Goal: Transaction & Acquisition: Purchase product/service

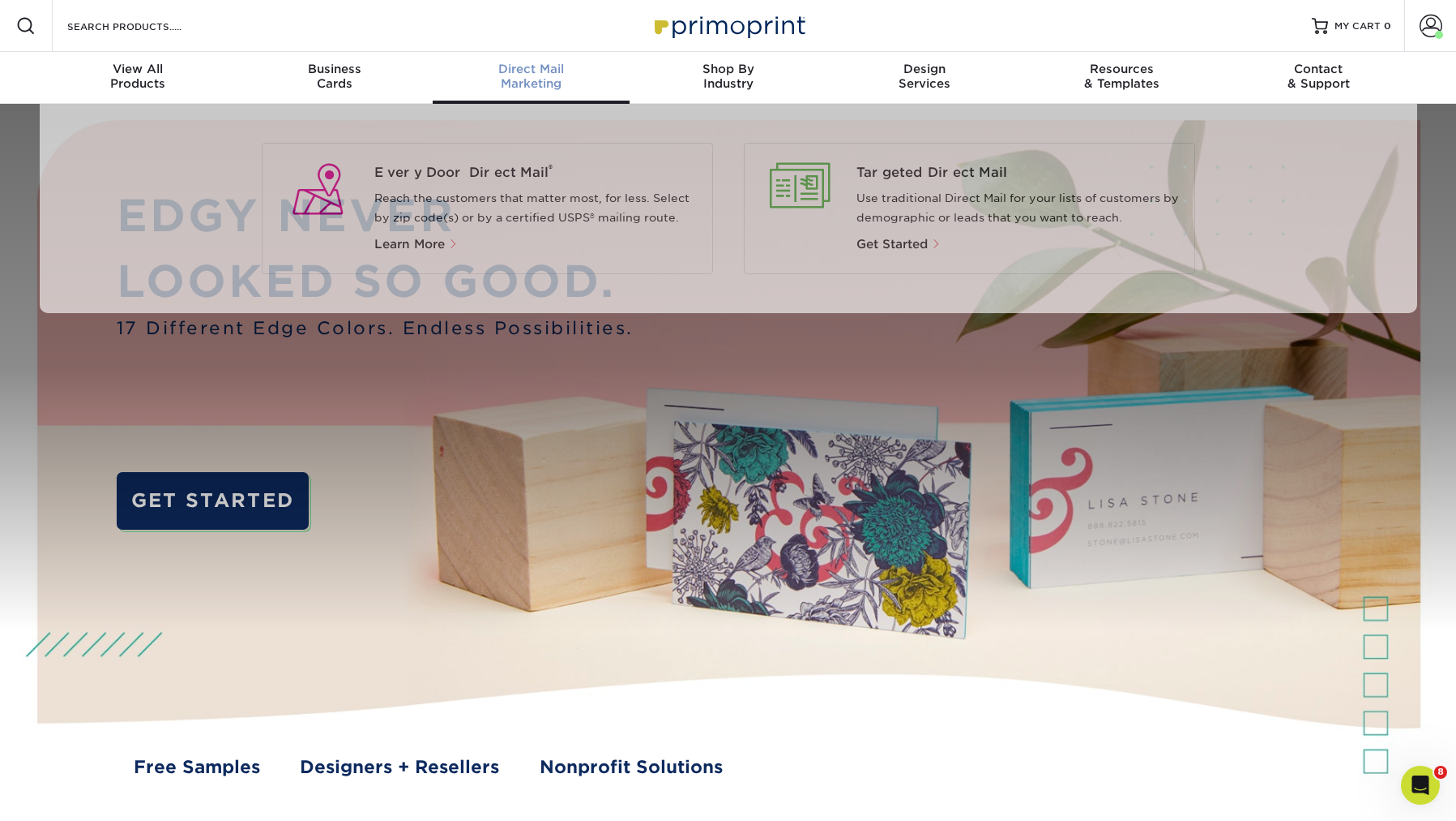
click at [553, 86] on div "Direct Mail Marketing" at bounding box center [531, 75] width 197 height 29
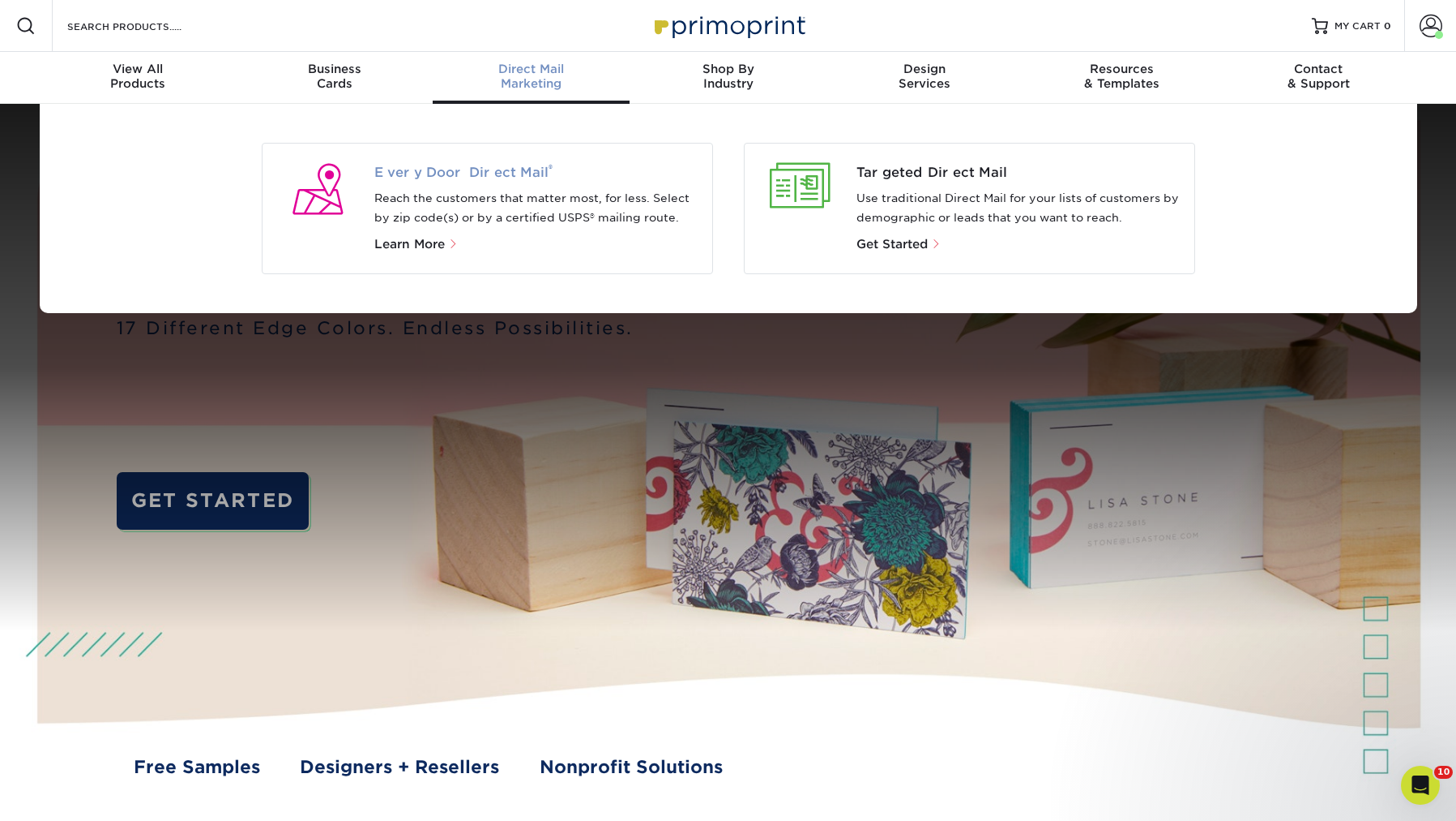
click at [490, 174] on span "Every Door Direct Mail ®" at bounding box center [536, 173] width 325 height 20
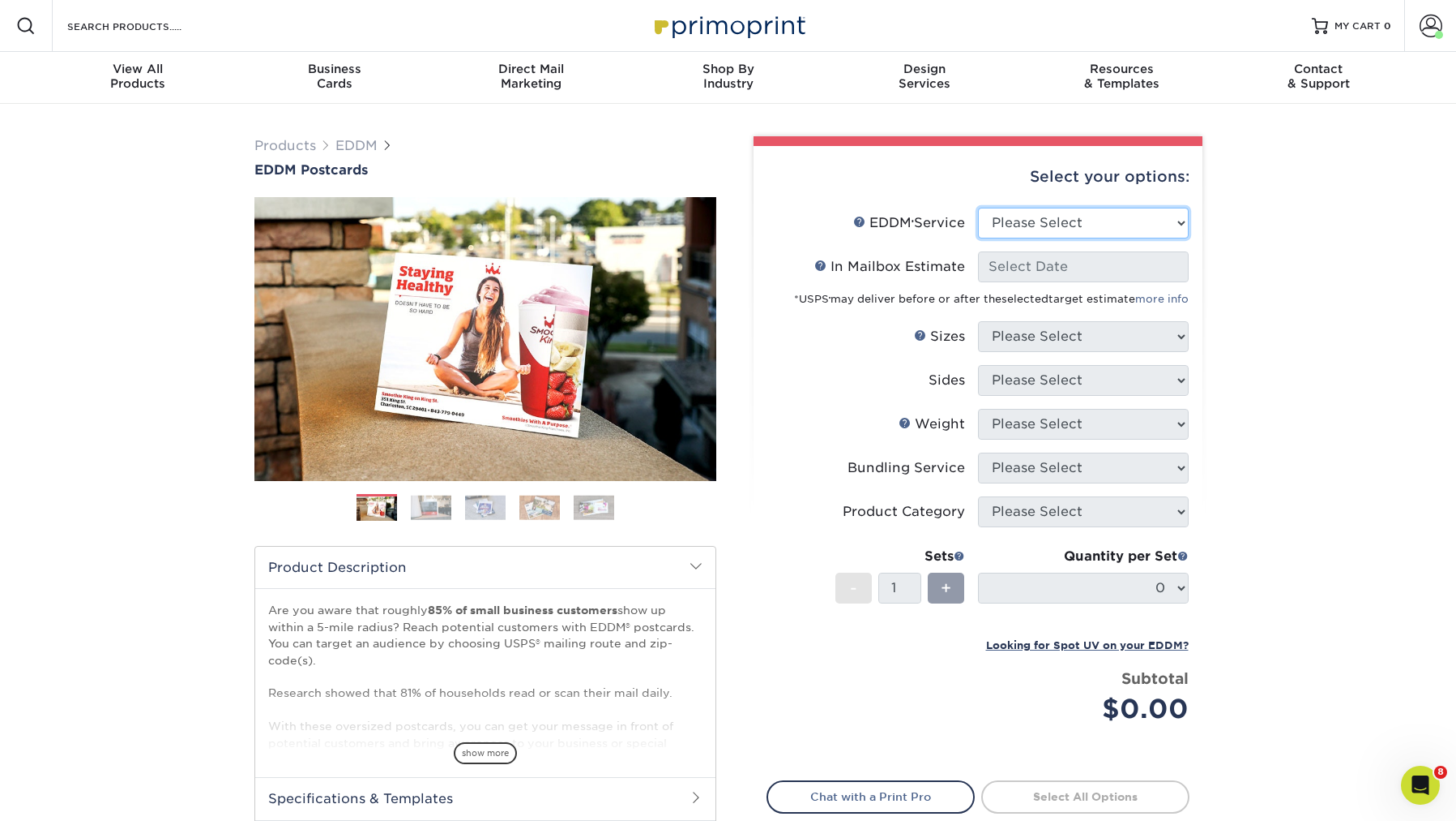
select select "print_only"
select select "-1"
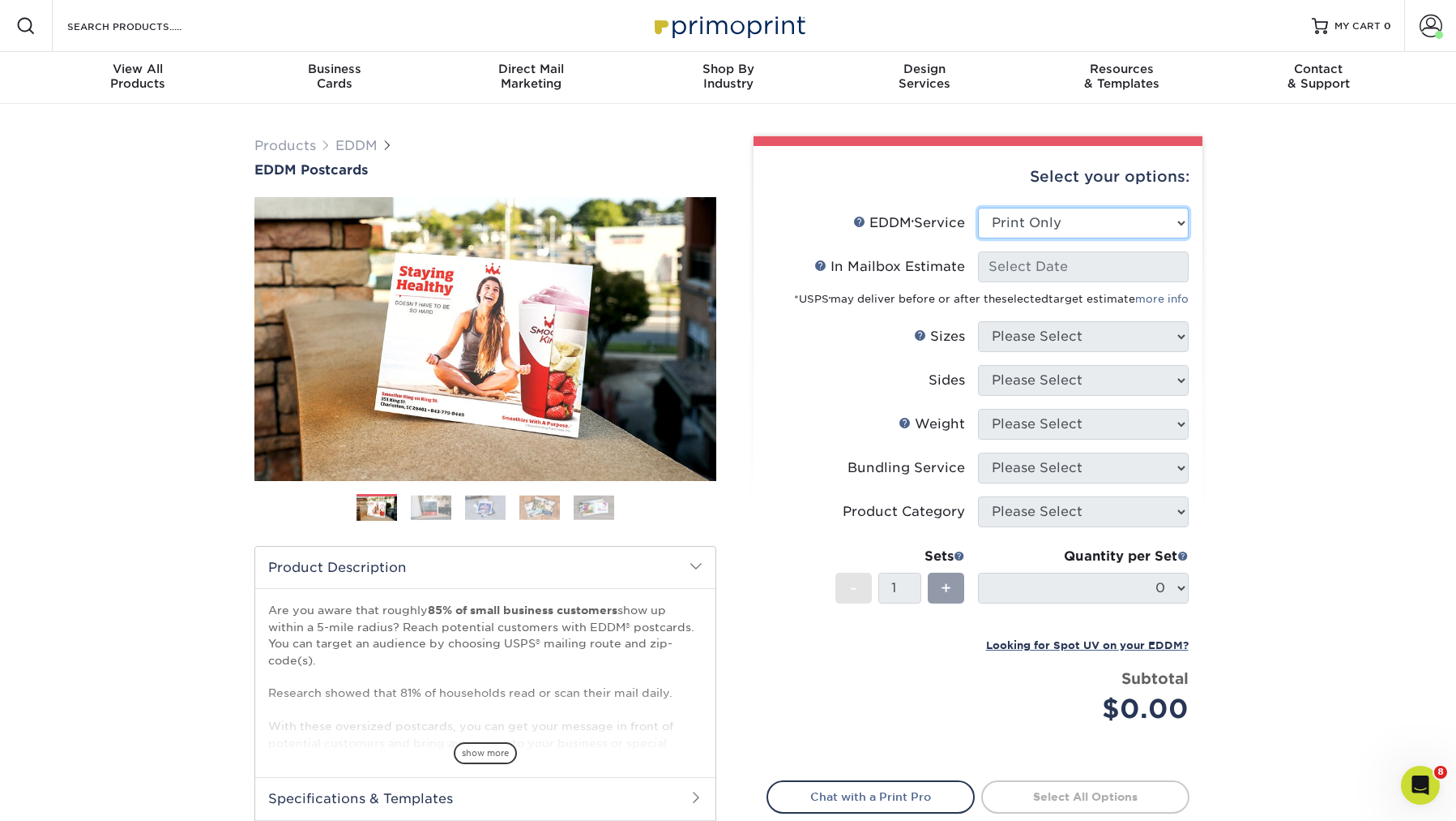
select select "-1"
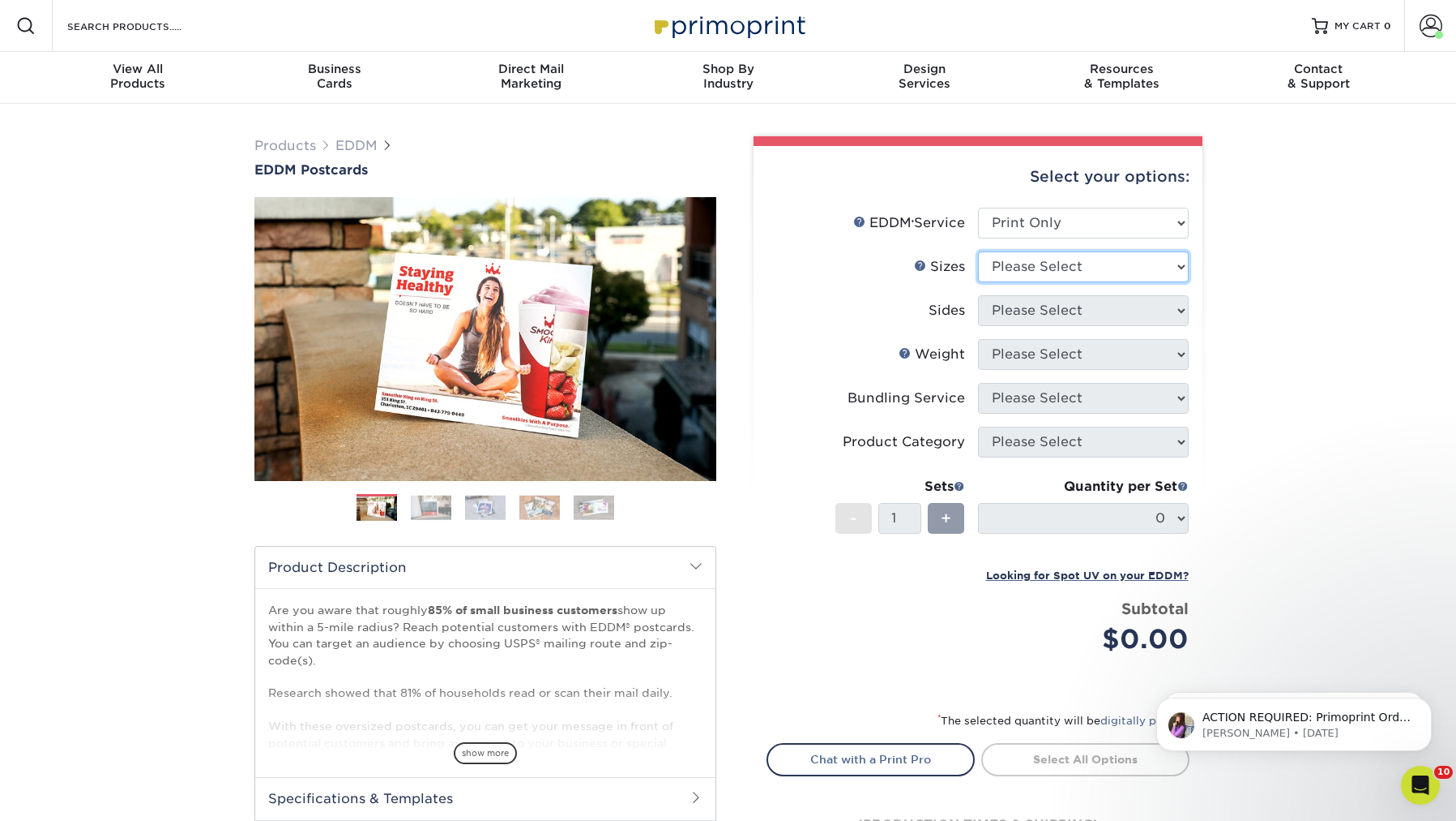
select select "8.50x11.00"
select select "13abbda7-1d64-4f25-8bb2-c179b224825d"
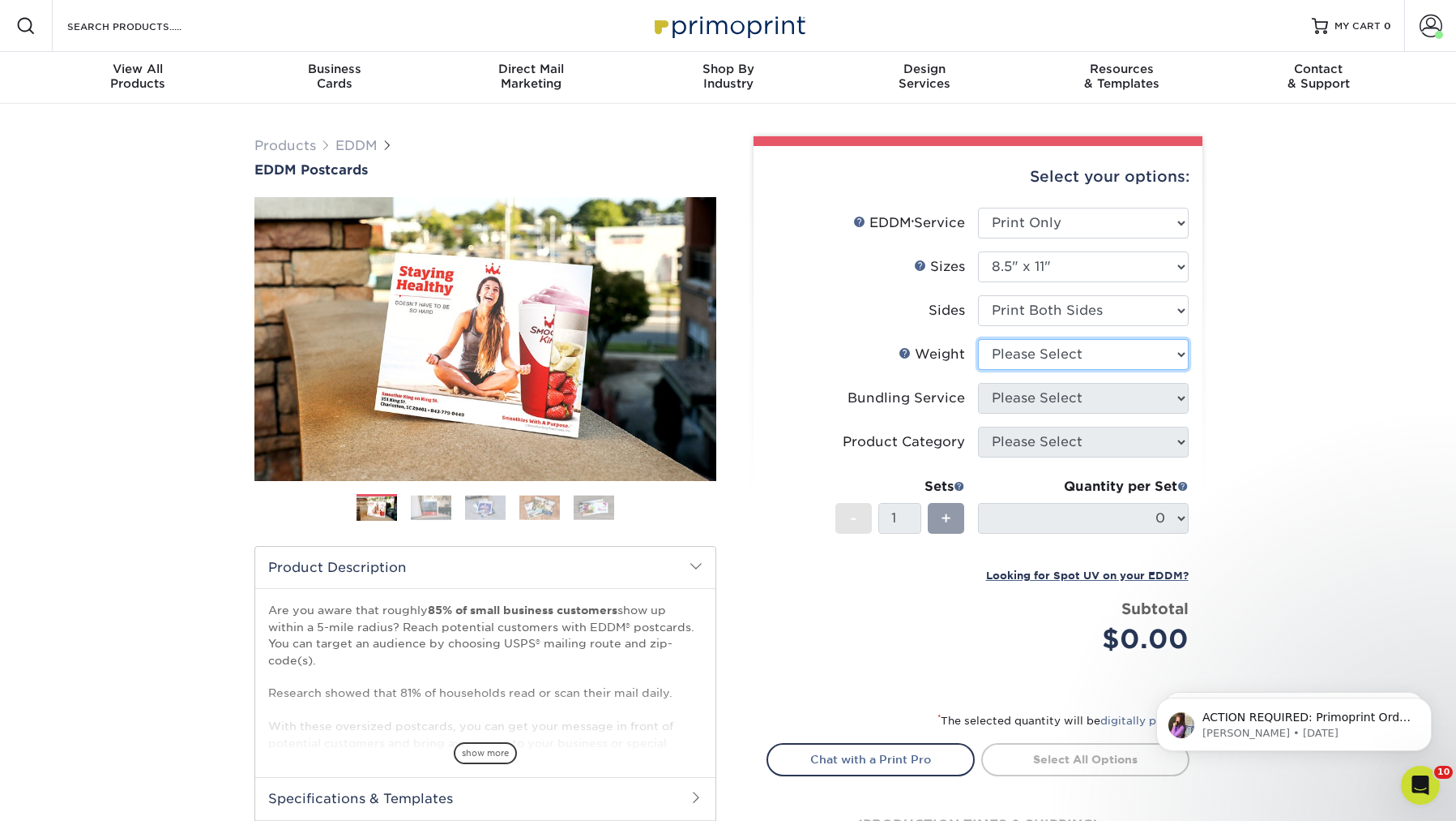
select select "16PT"
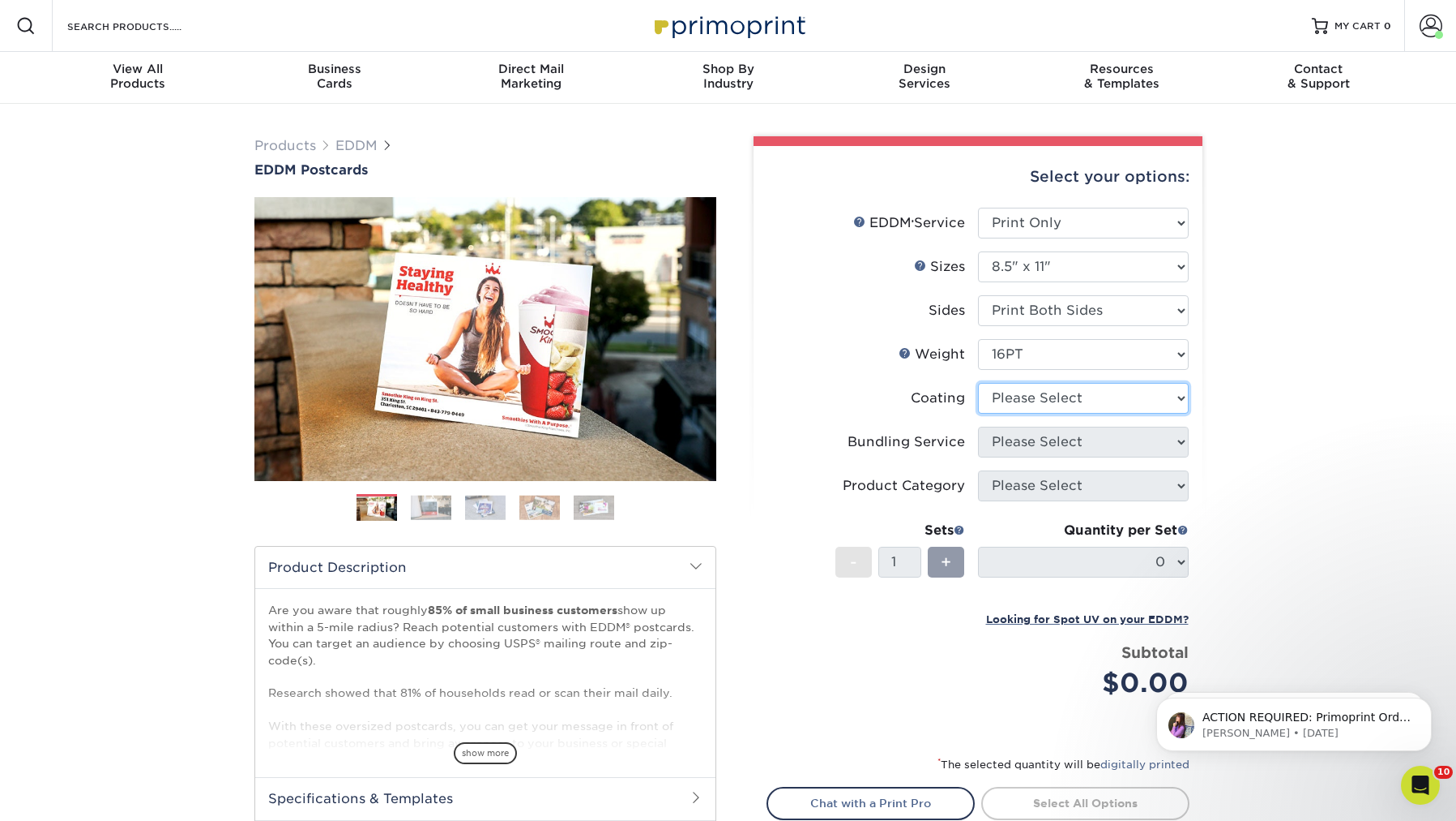
select select "121bb7b5-3b4d-429f-bd8d-bbf80e953313"
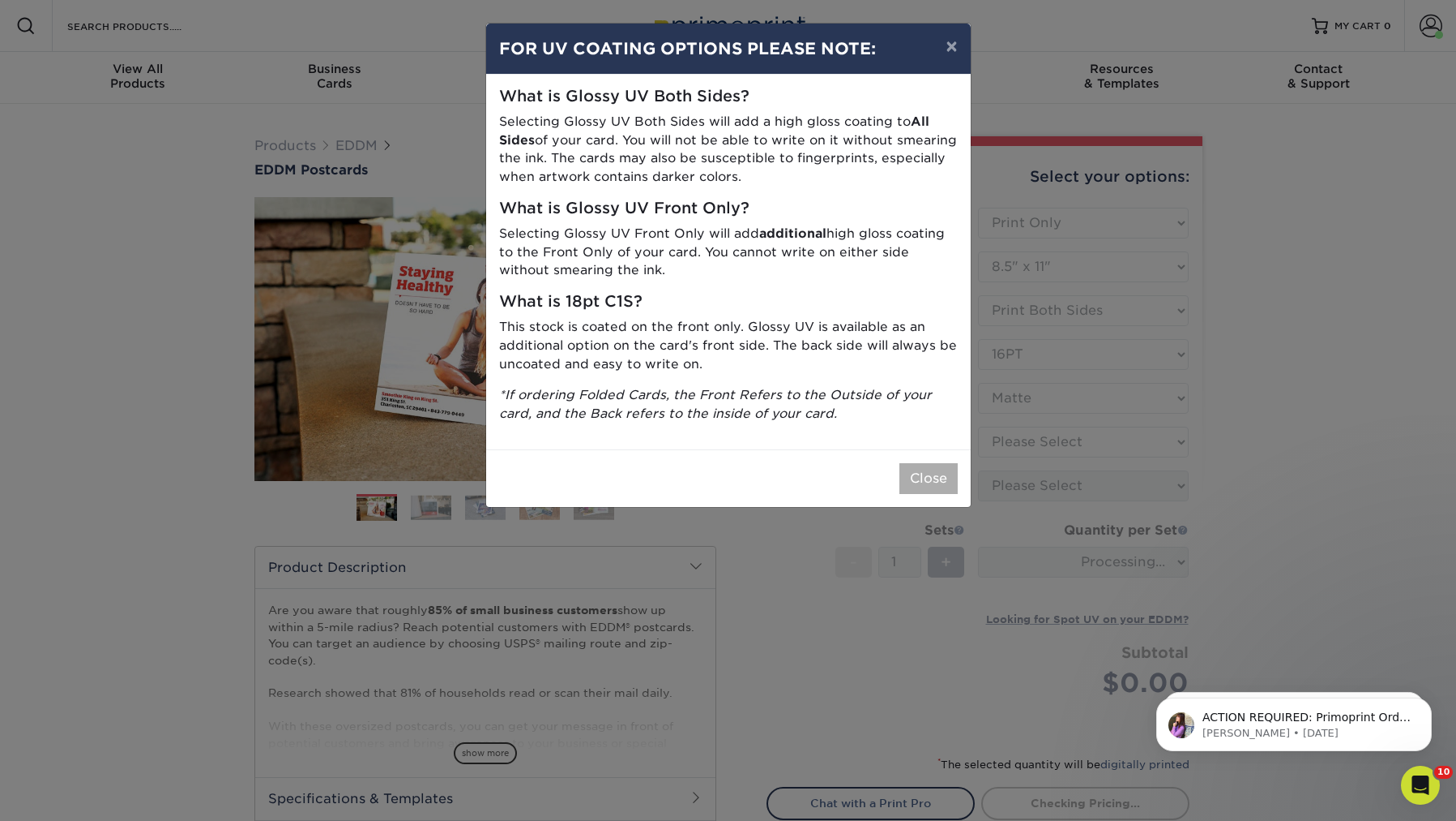
click at [942, 463] on button "Close" at bounding box center [928, 478] width 58 height 31
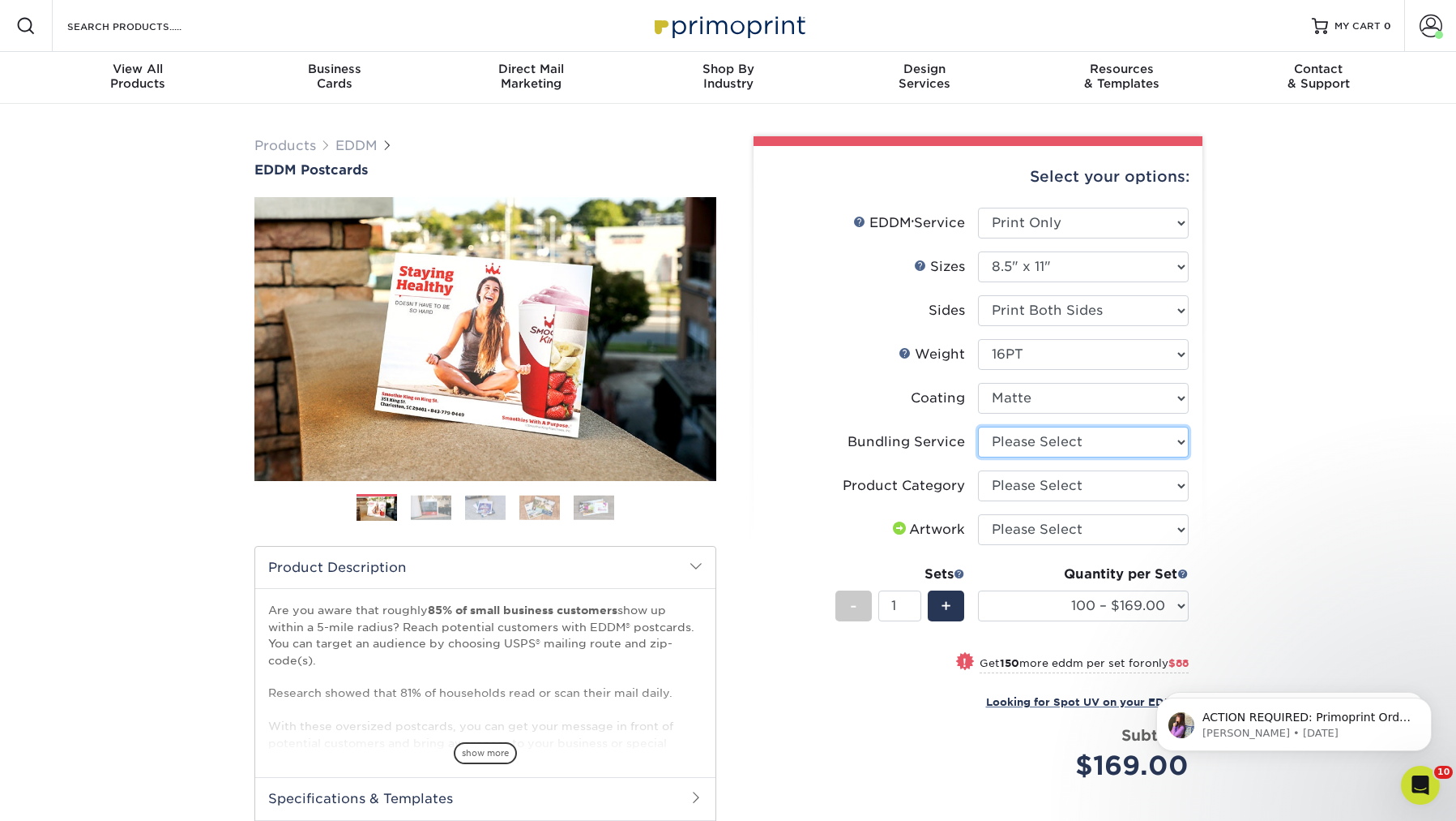
select select "e4577a52-3f44-4506-b5a0-d5ef86cef3d2"
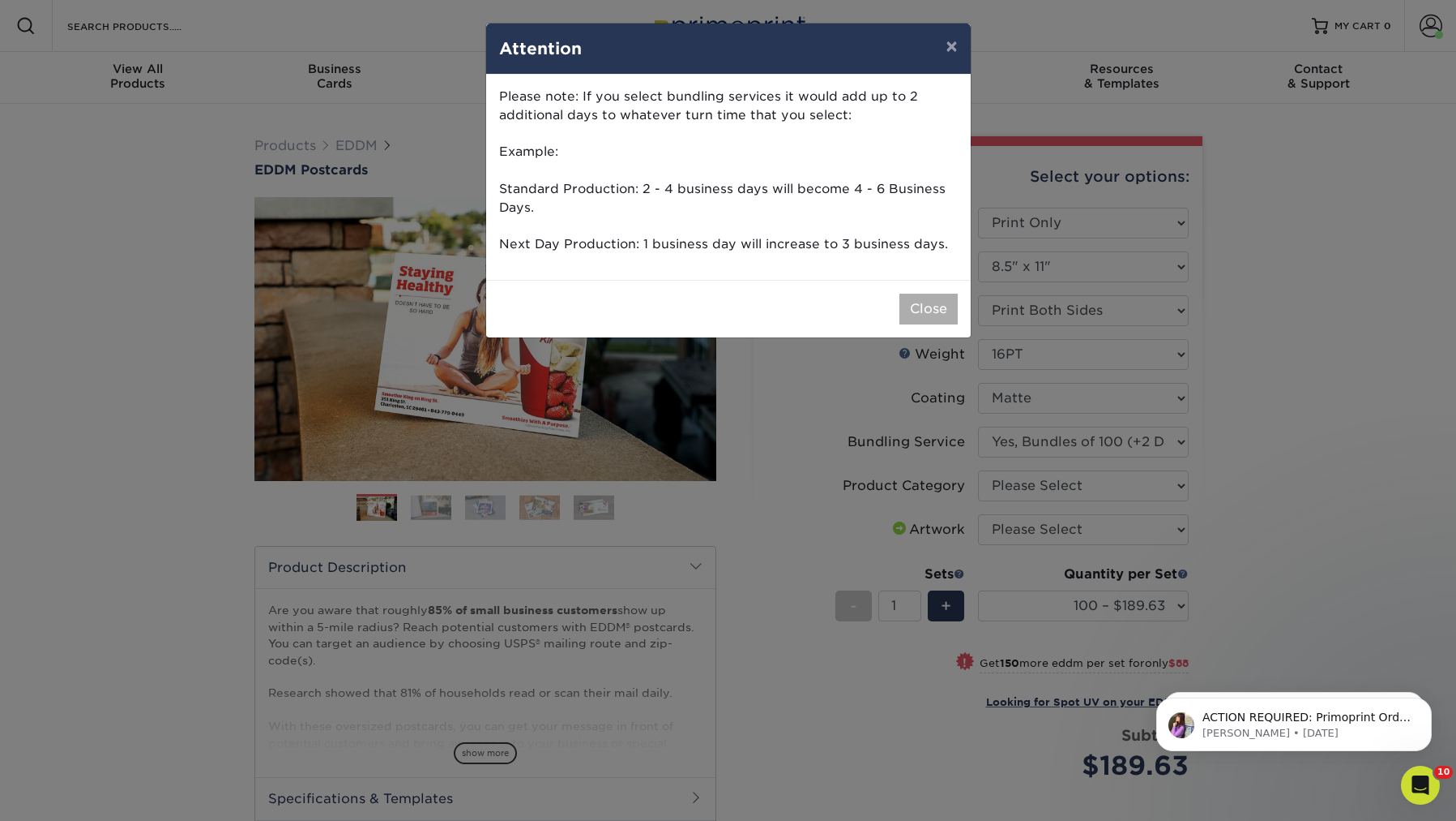
click at [941, 306] on button "Close" at bounding box center [928, 308] width 58 height 31
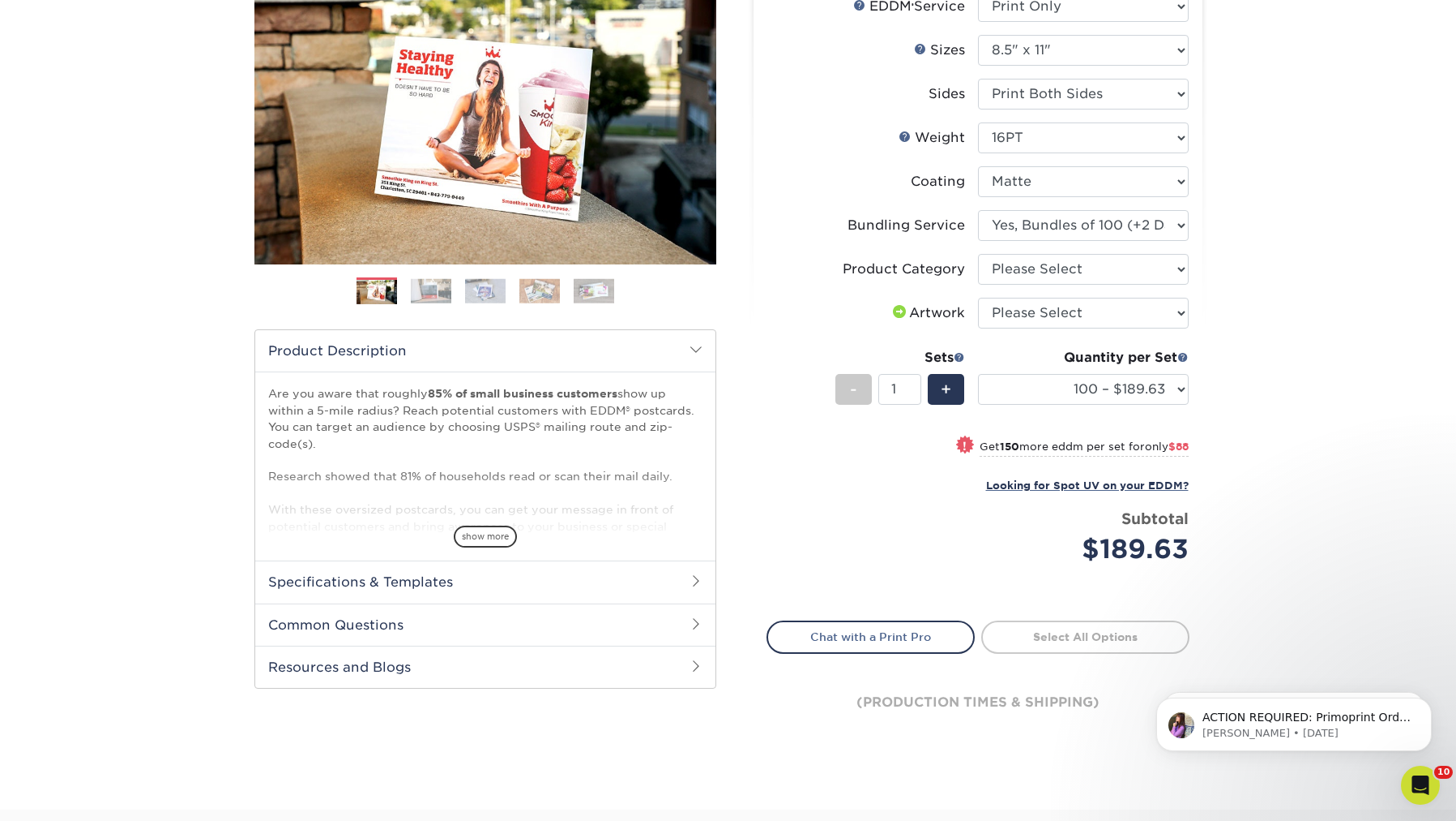
scroll to position [262, 0]
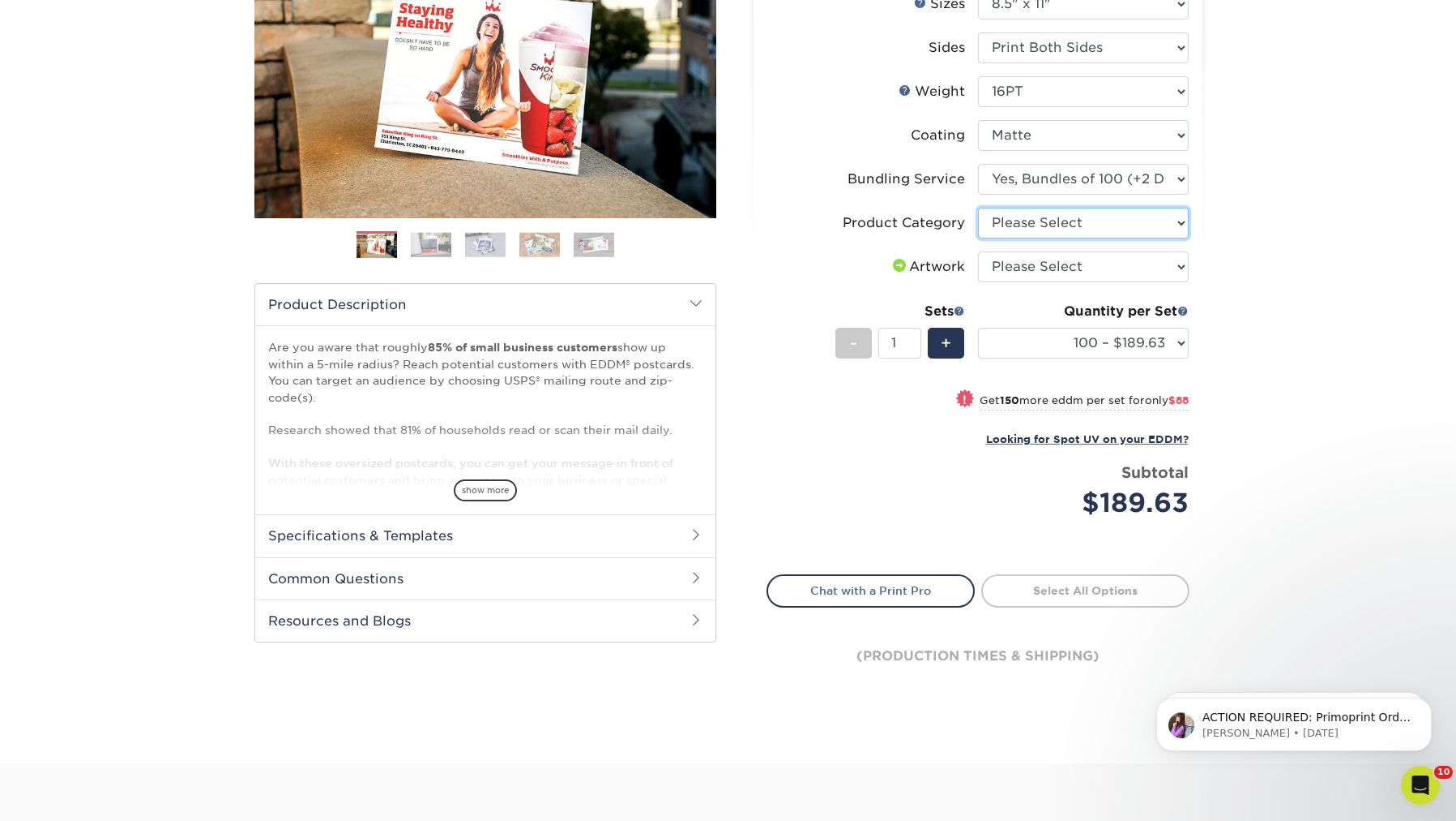
select select "eddd4a87-9082-47bb-843b-3bca55f6c842"
select select "5000 – $1037.13"
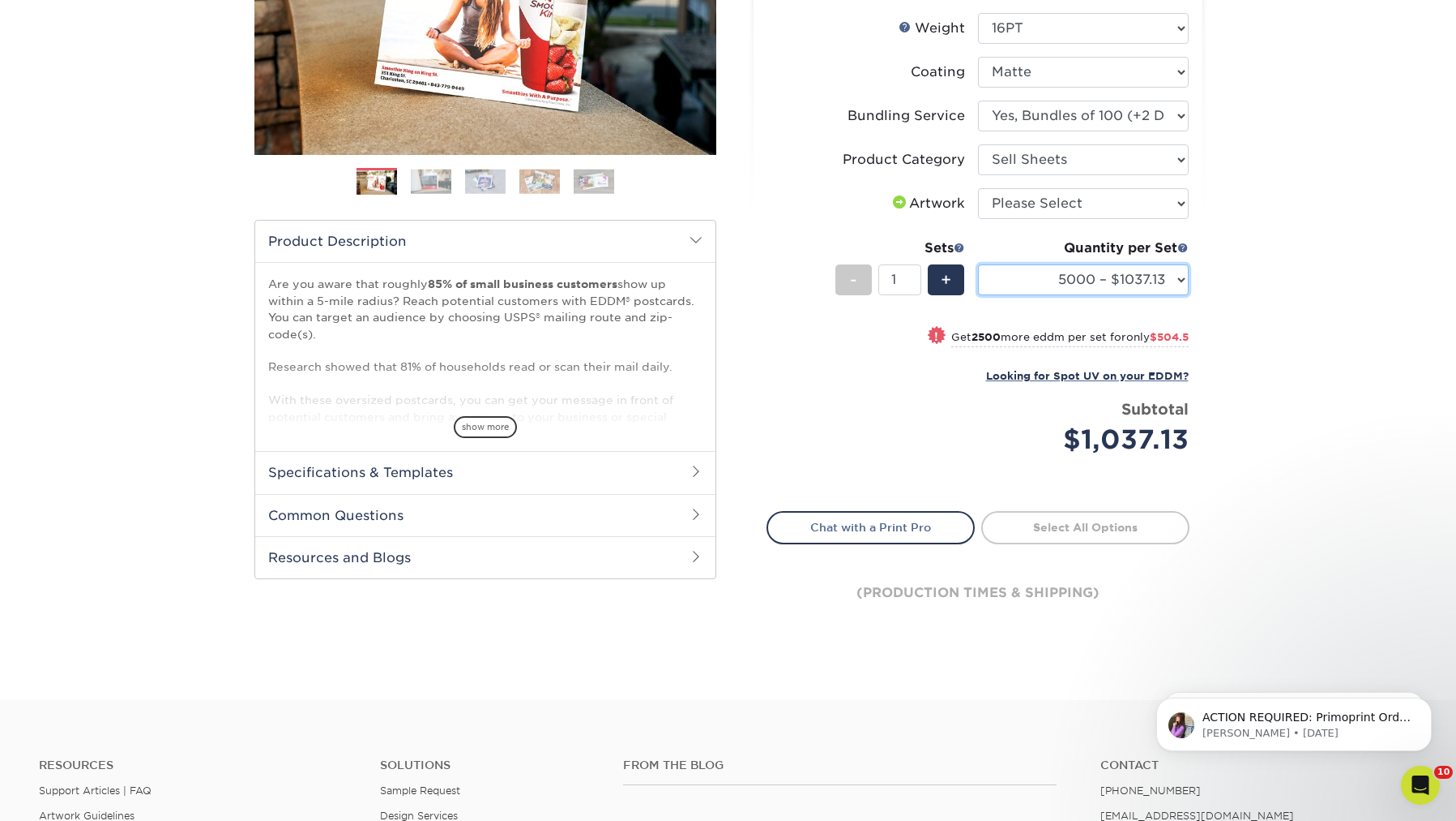
scroll to position [326, 0]
select select "upload"
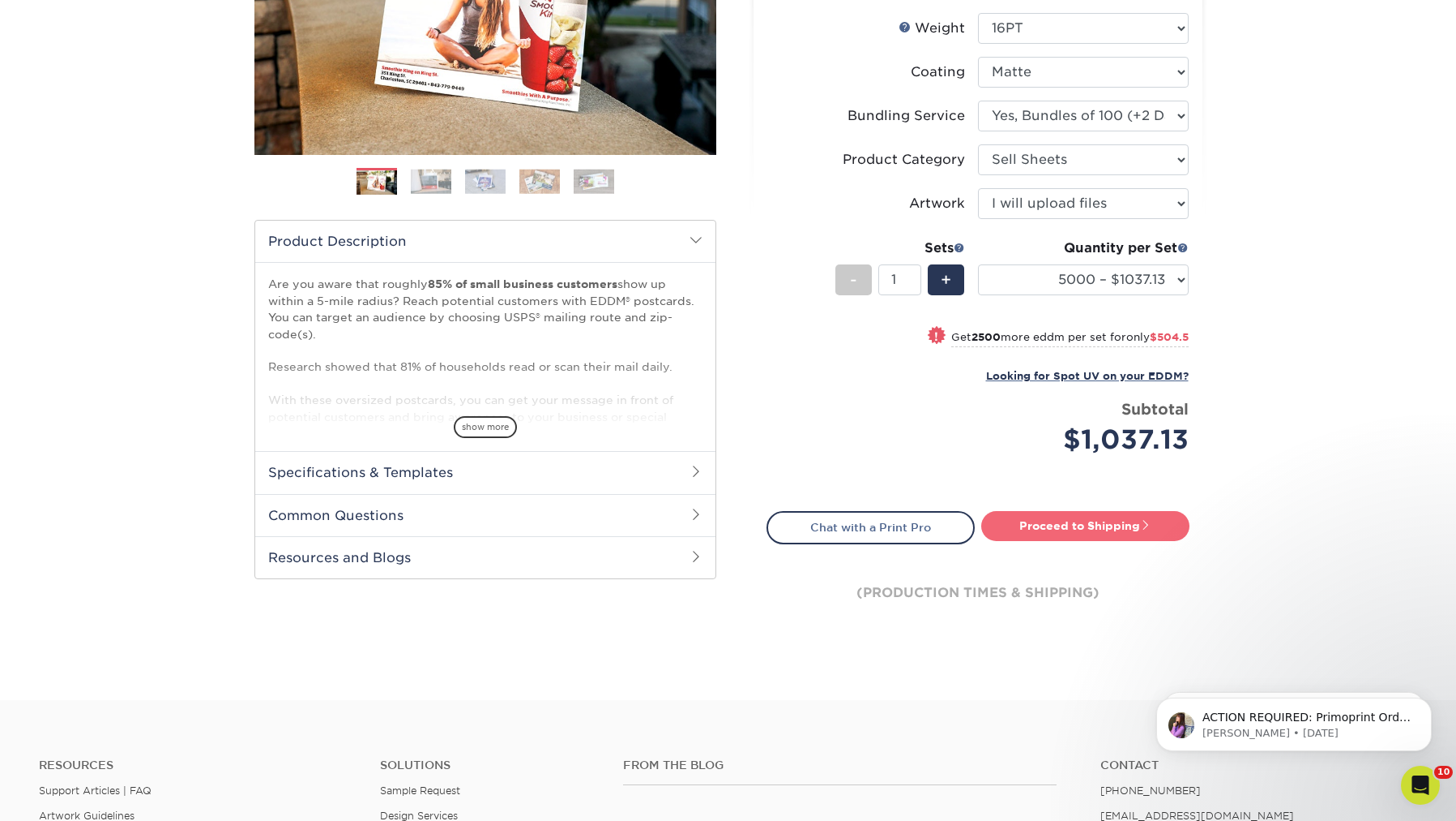
click at [1021, 524] on link "Proceed to Shipping" at bounding box center [1086, 525] width 208 height 29
type input "Set 1"
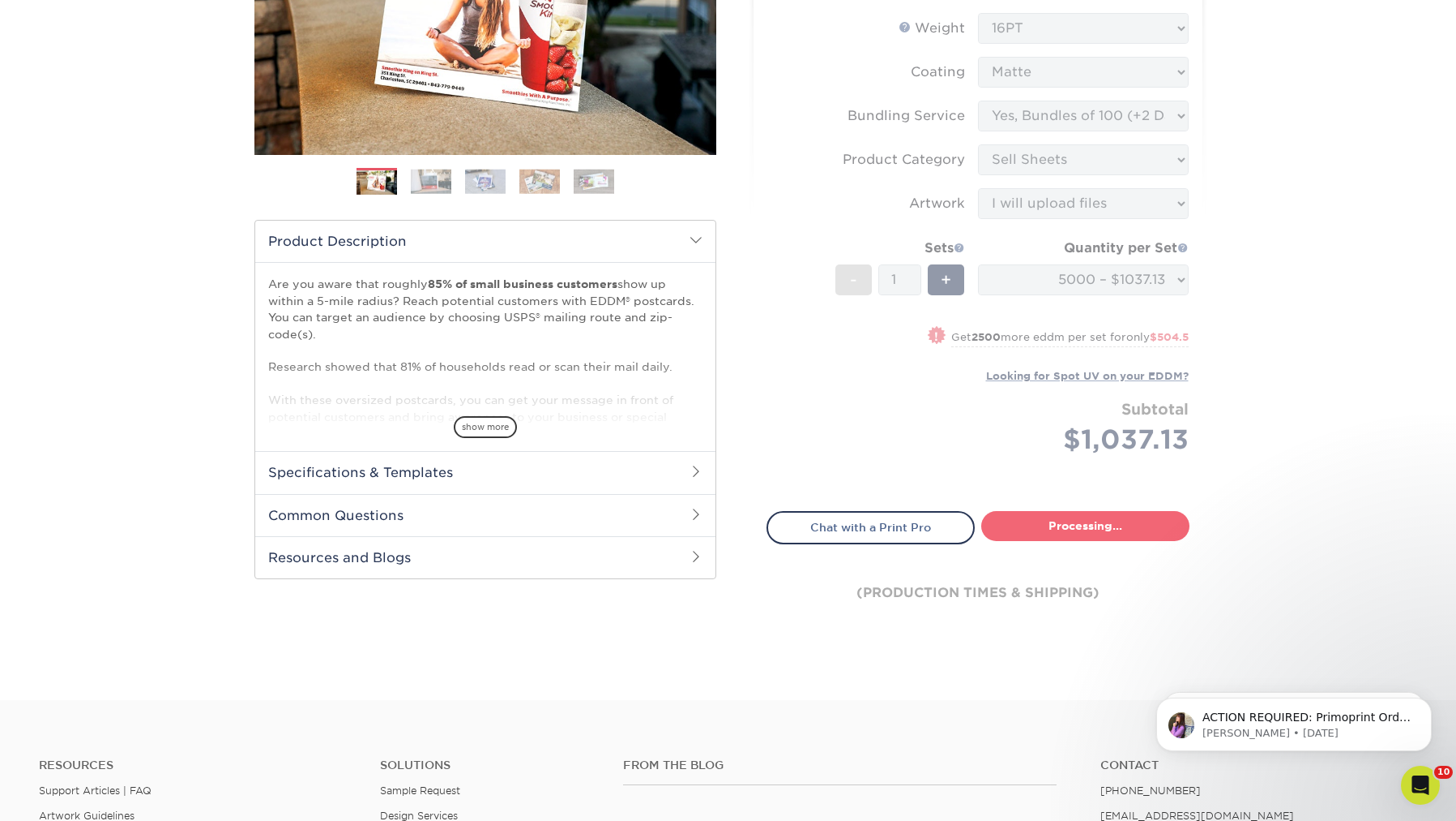
select select "dbcf431c-6686-4a94-b73e-9b627c87327d"
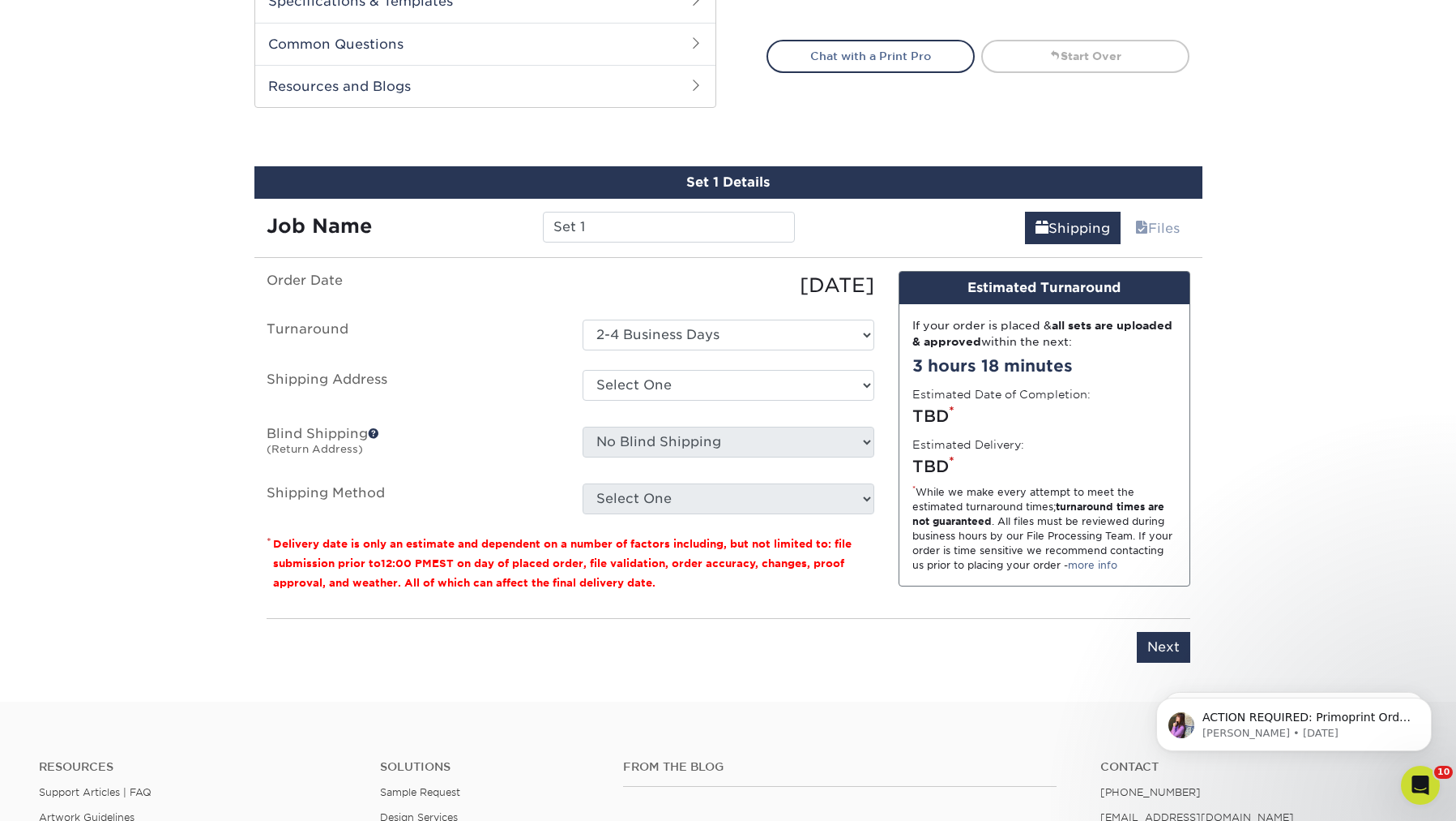
scroll to position [879, 0]
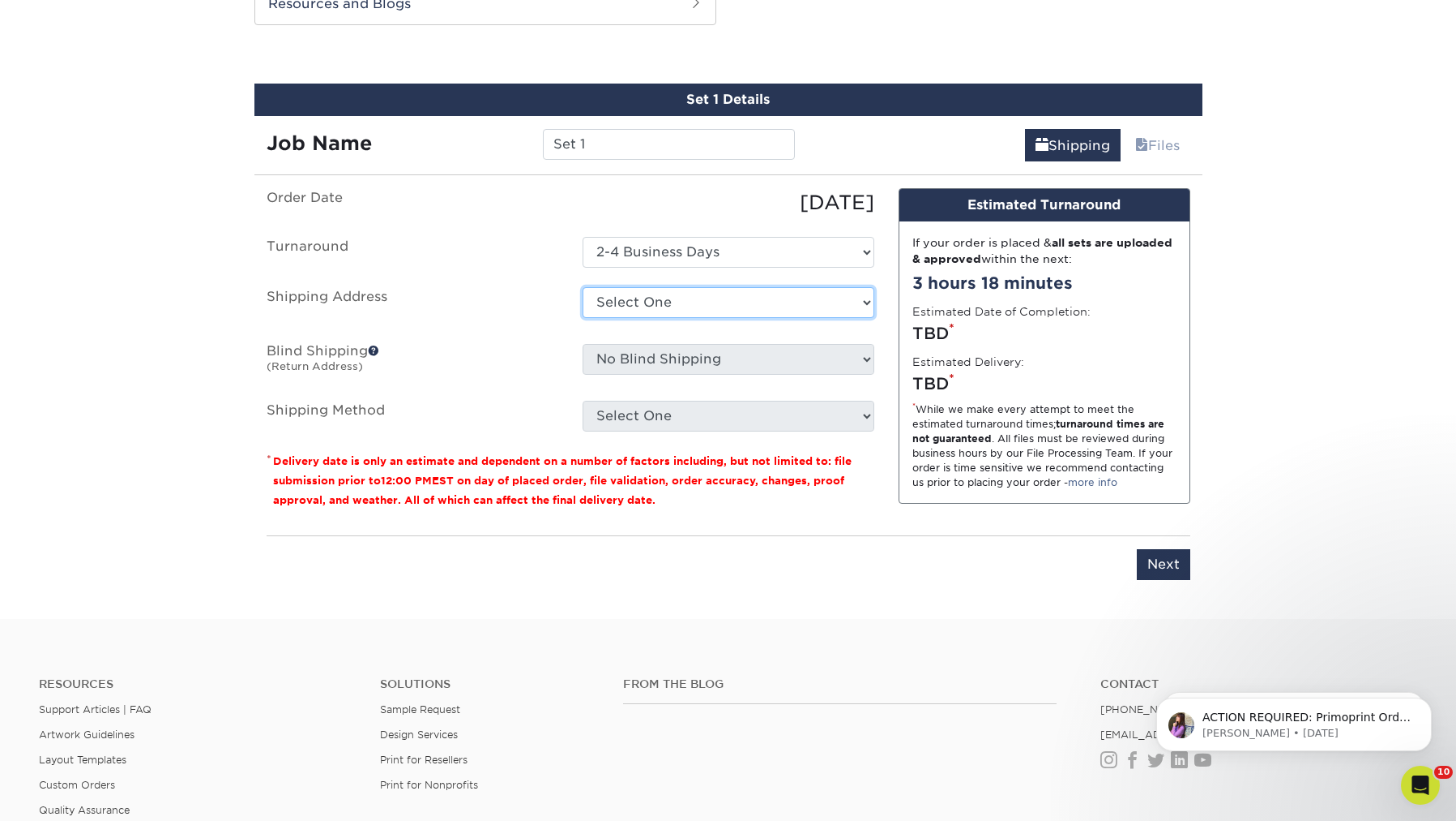
select select "80341"
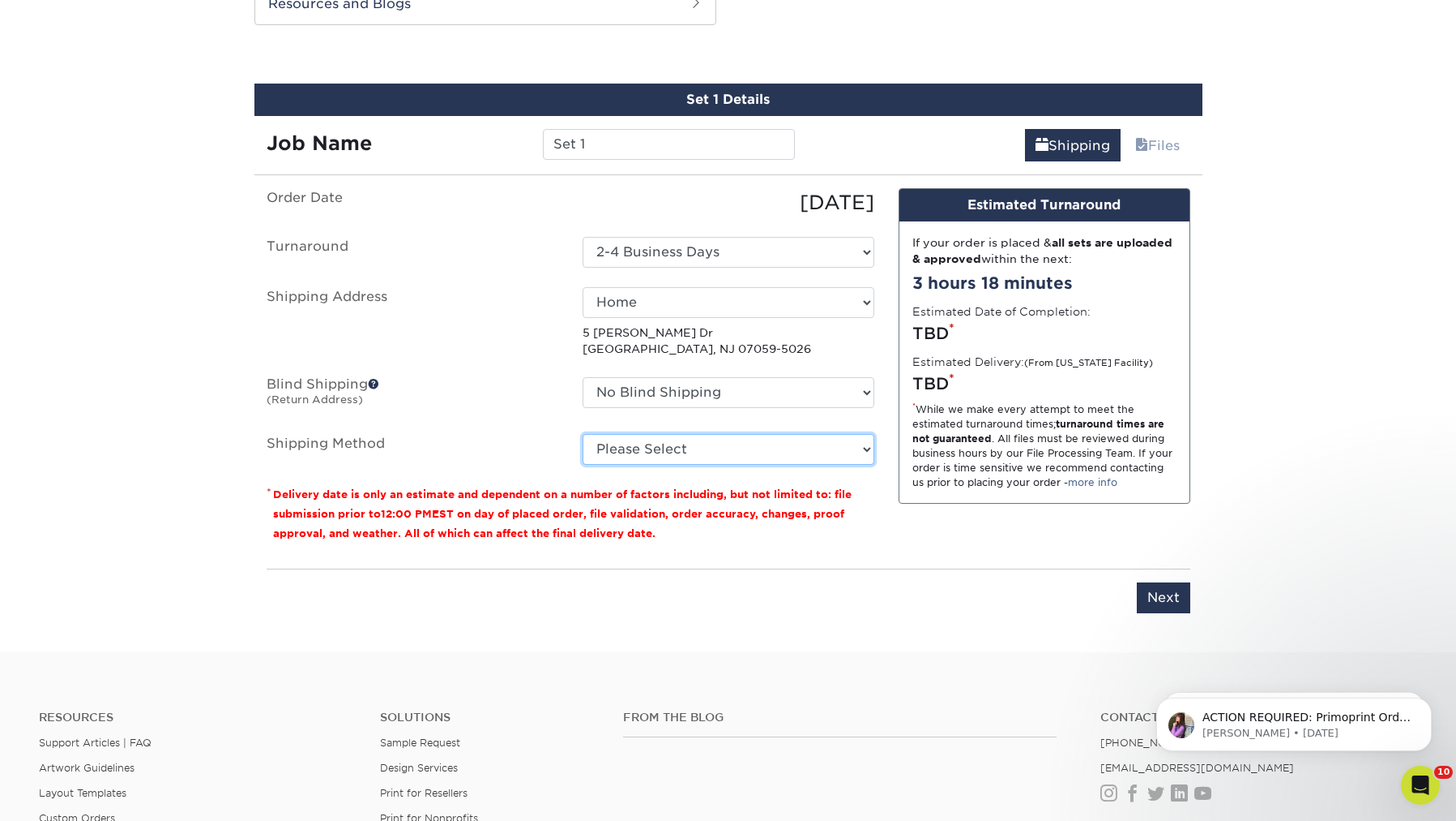
select select "03"
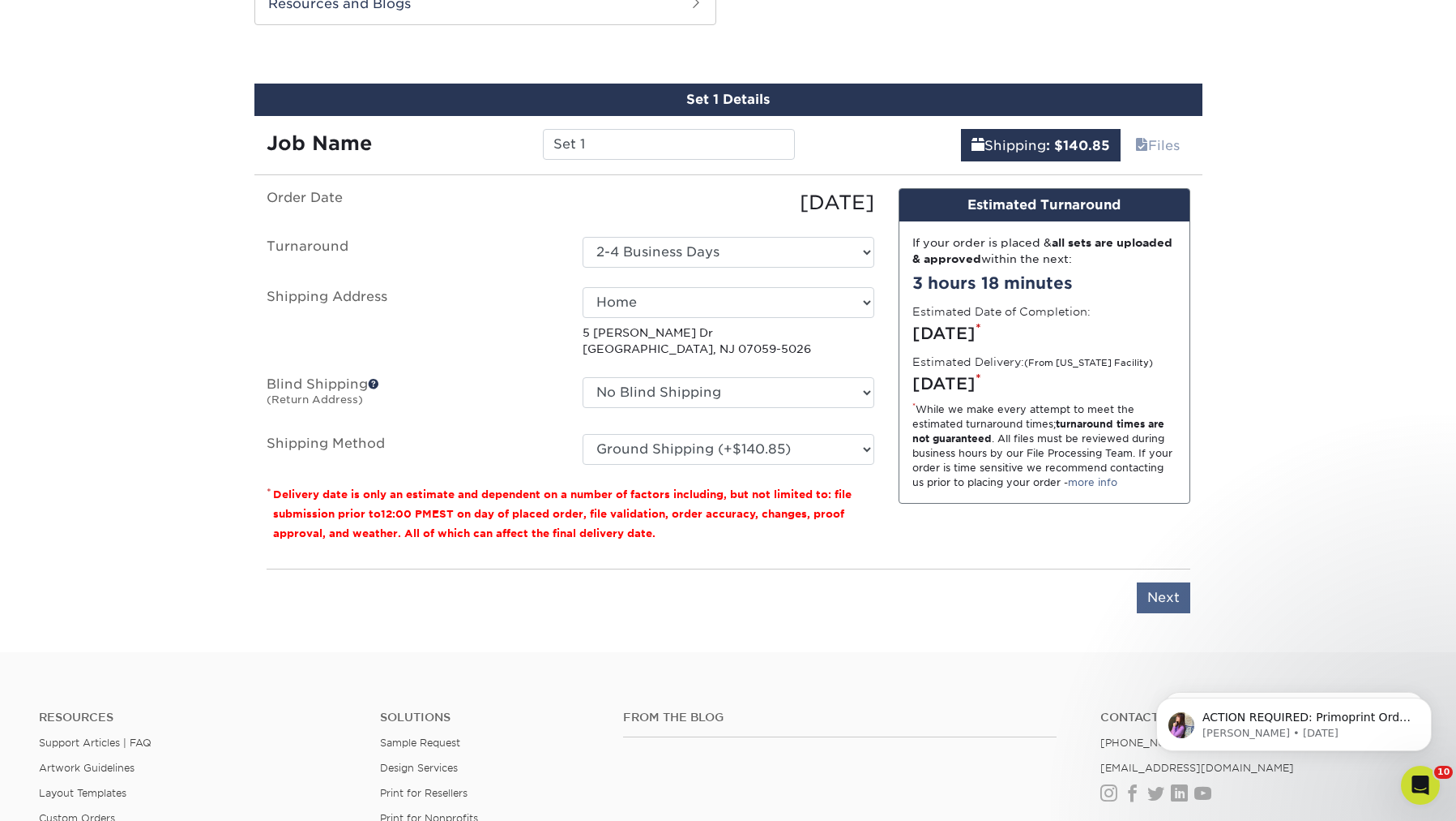
click at [1159, 603] on input "Next" at bounding box center [1164, 597] width 53 height 31
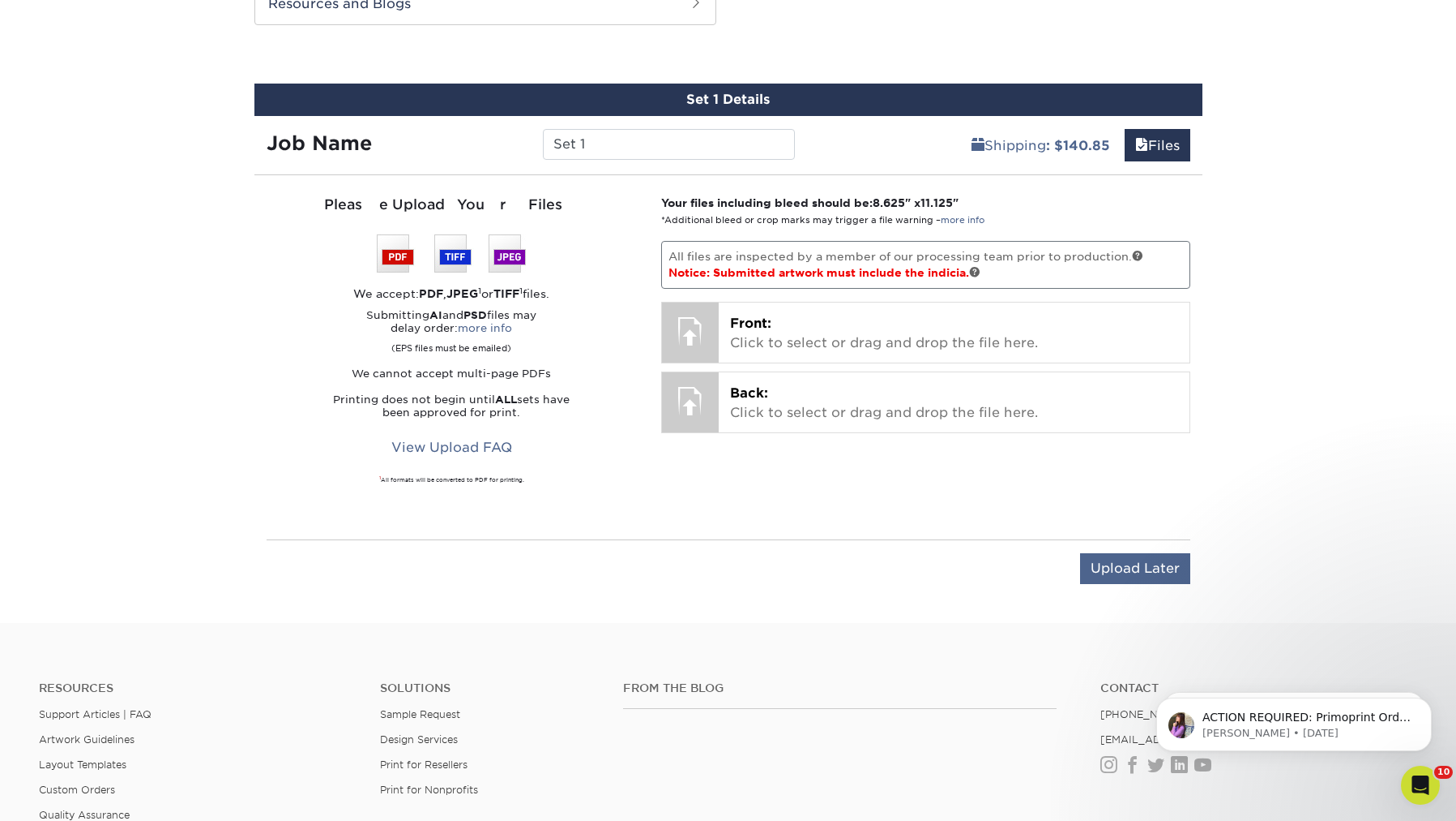
click at [1096, 560] on input "Upload Later" at bounding box center [1134, 567] width 110 height 31
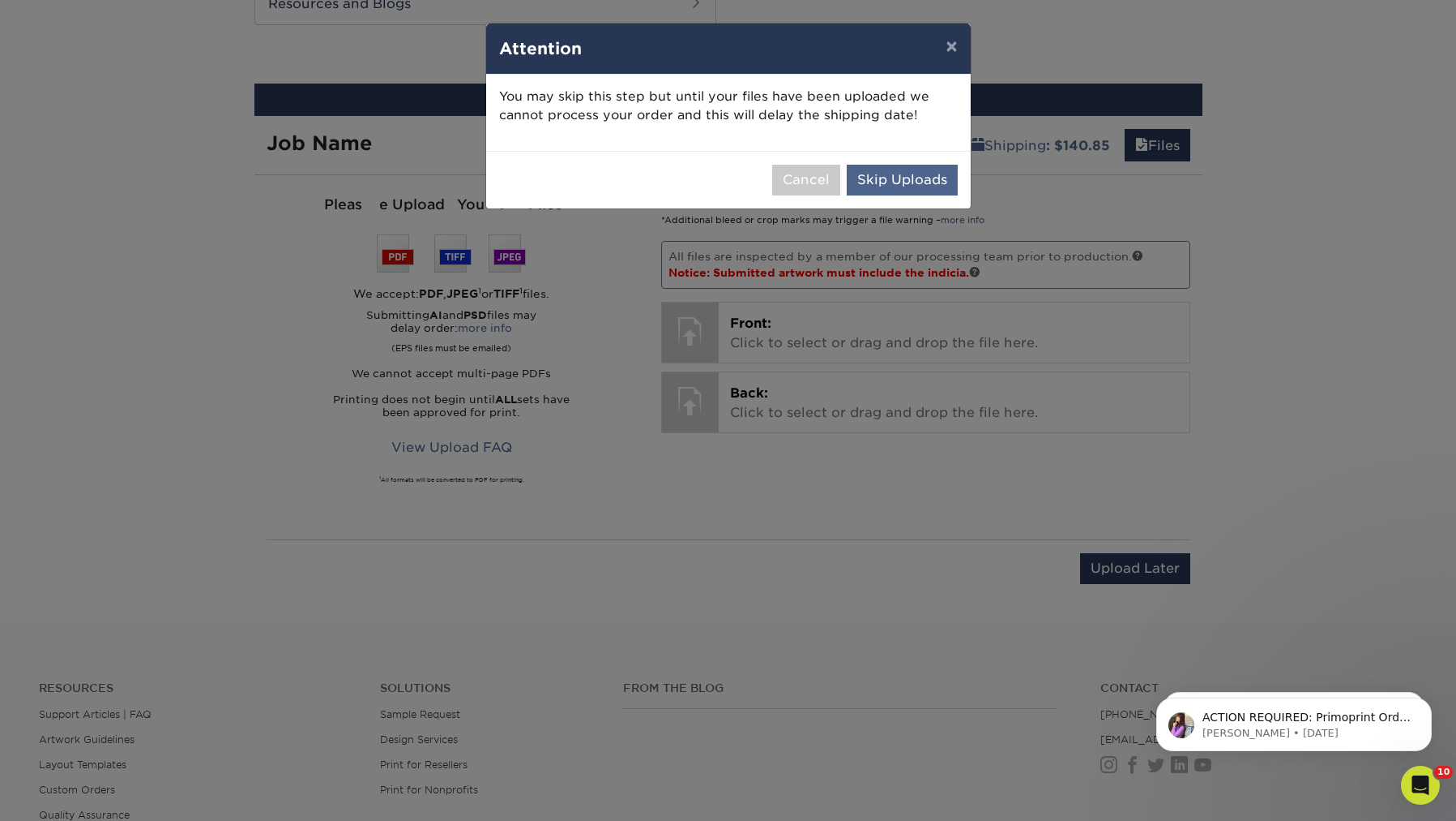
click at [923, 181] on button "Skip Uploads" at bounding box center [903, 179] width 111 height 31
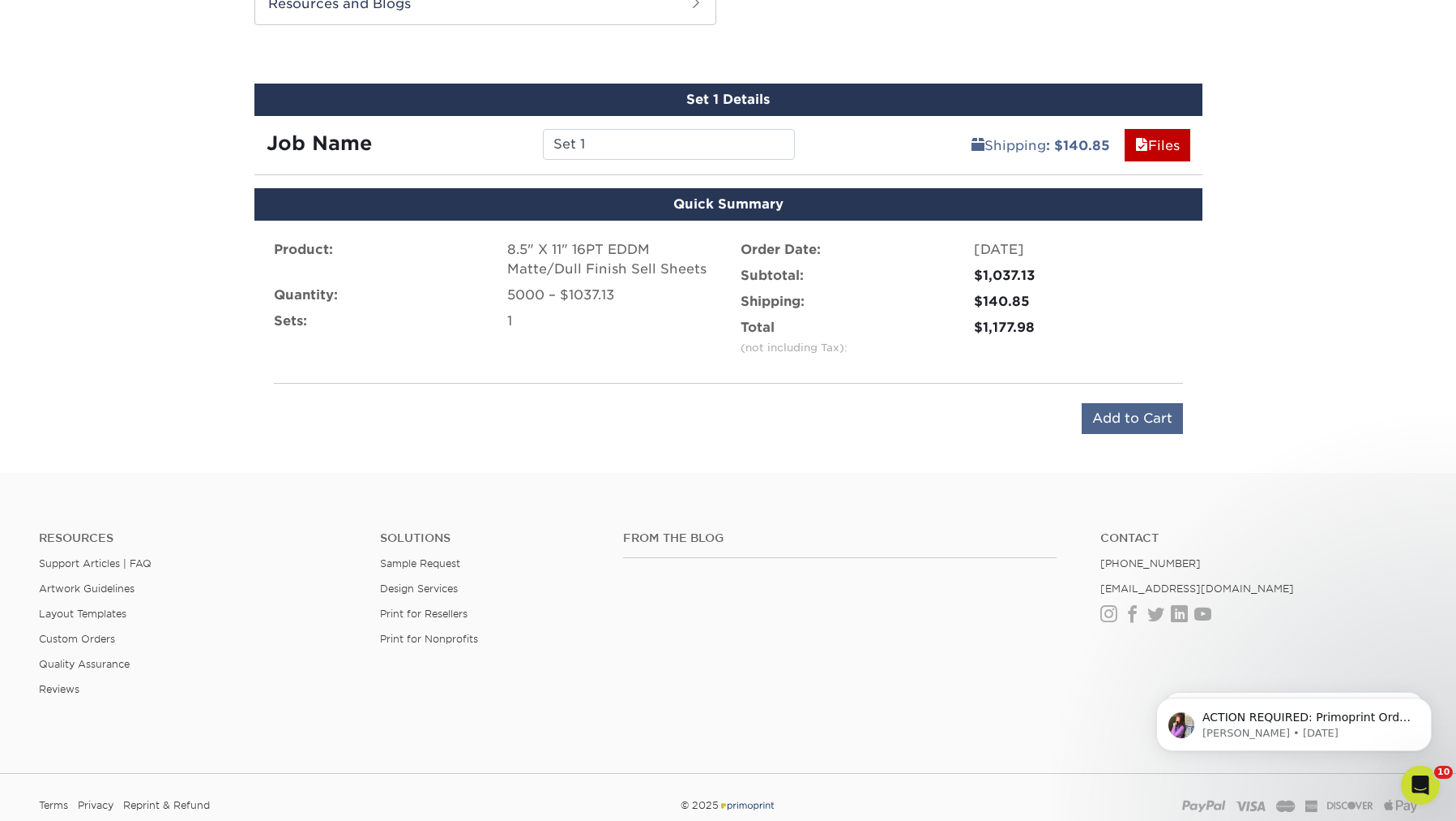
click at [1113, 419] on input "Add to Cart" at bounding box center [1132, 418] width 101 height 31
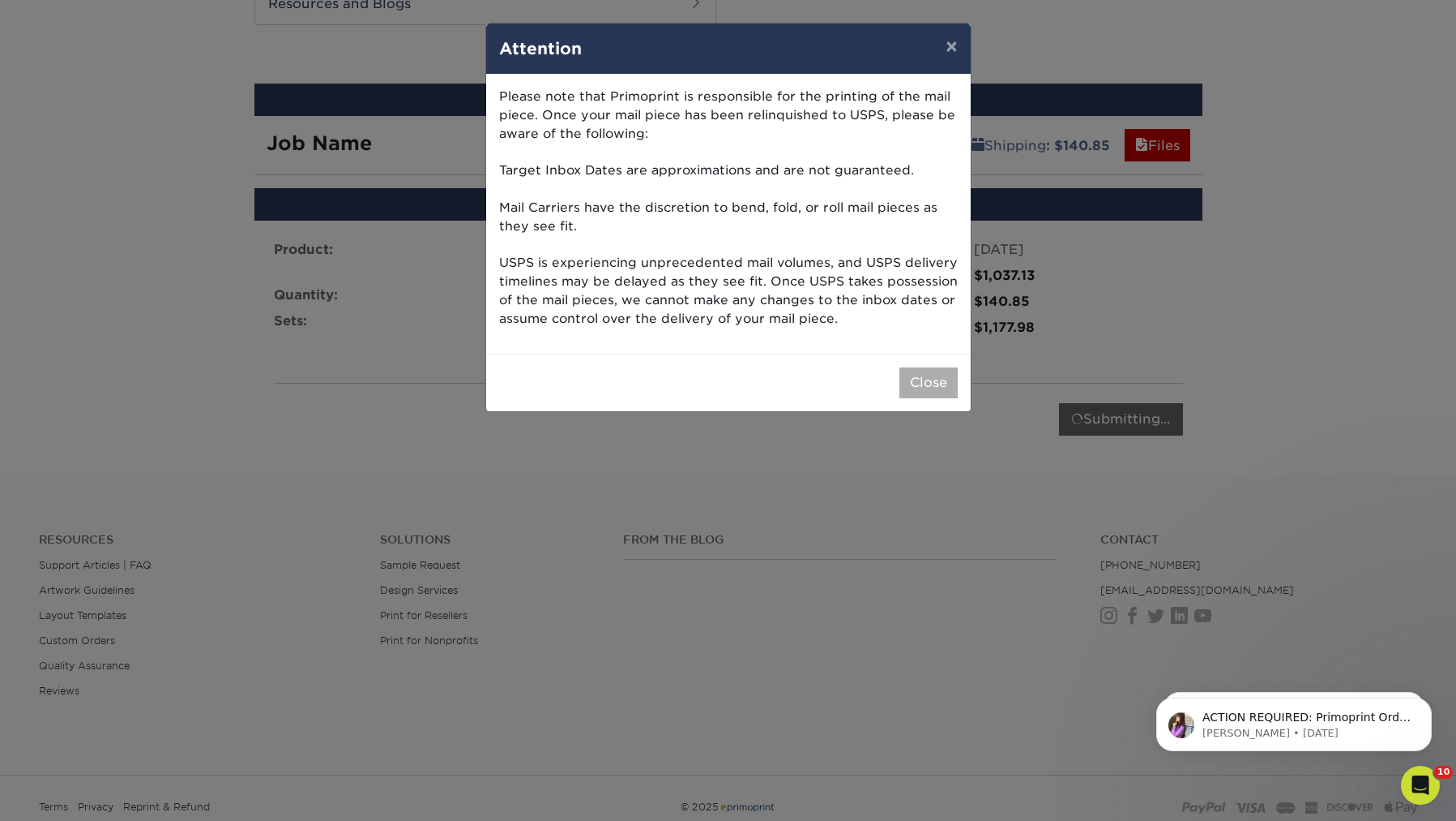
click at [925, 373] on button "Close" at bounding box center [928, 382] width 58 height 31
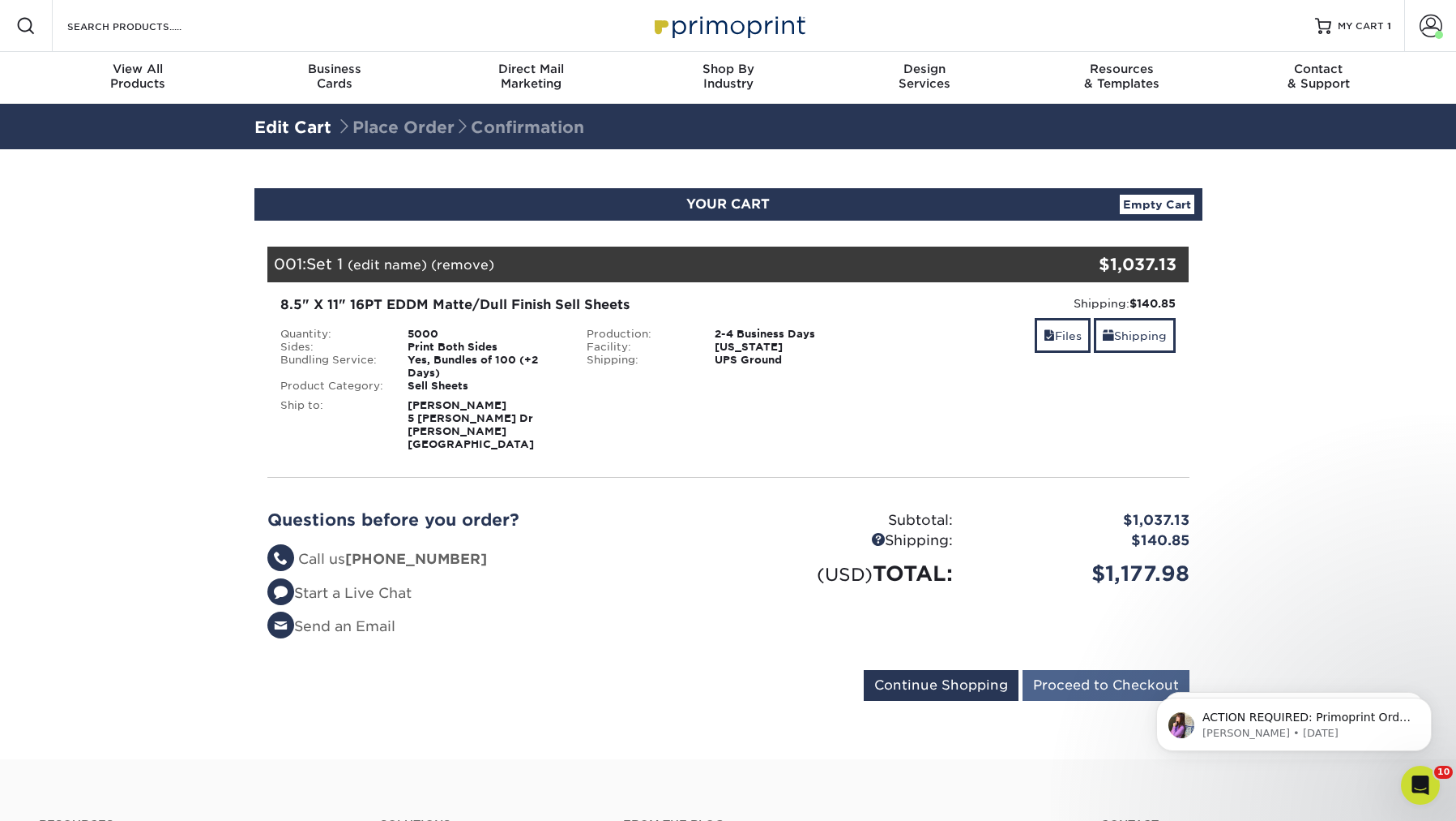
click at [1090, 669] on input "Proceed to Checkout" at bounding box center [1106, 684] width 167 height 31
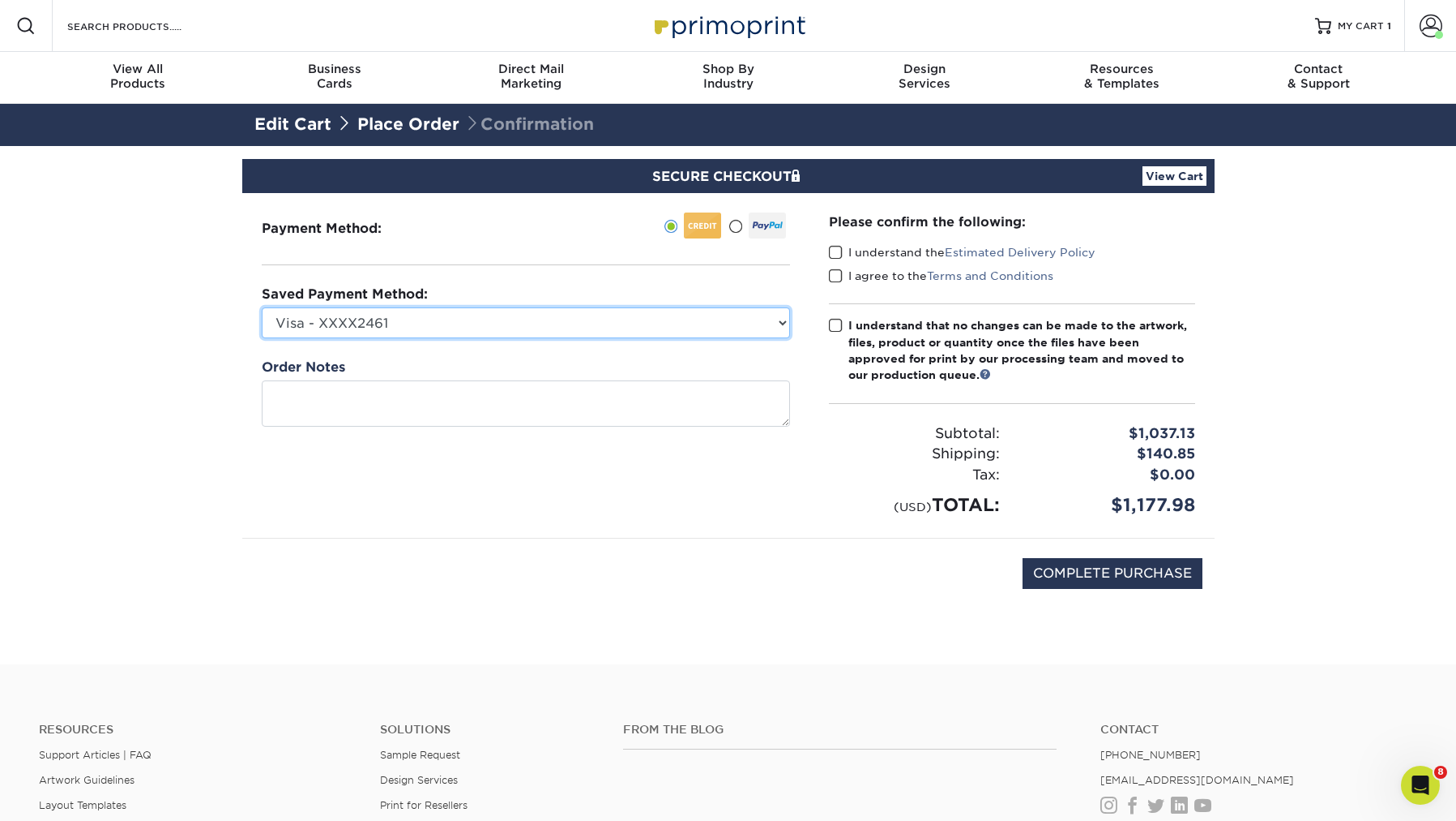
select select "67717"
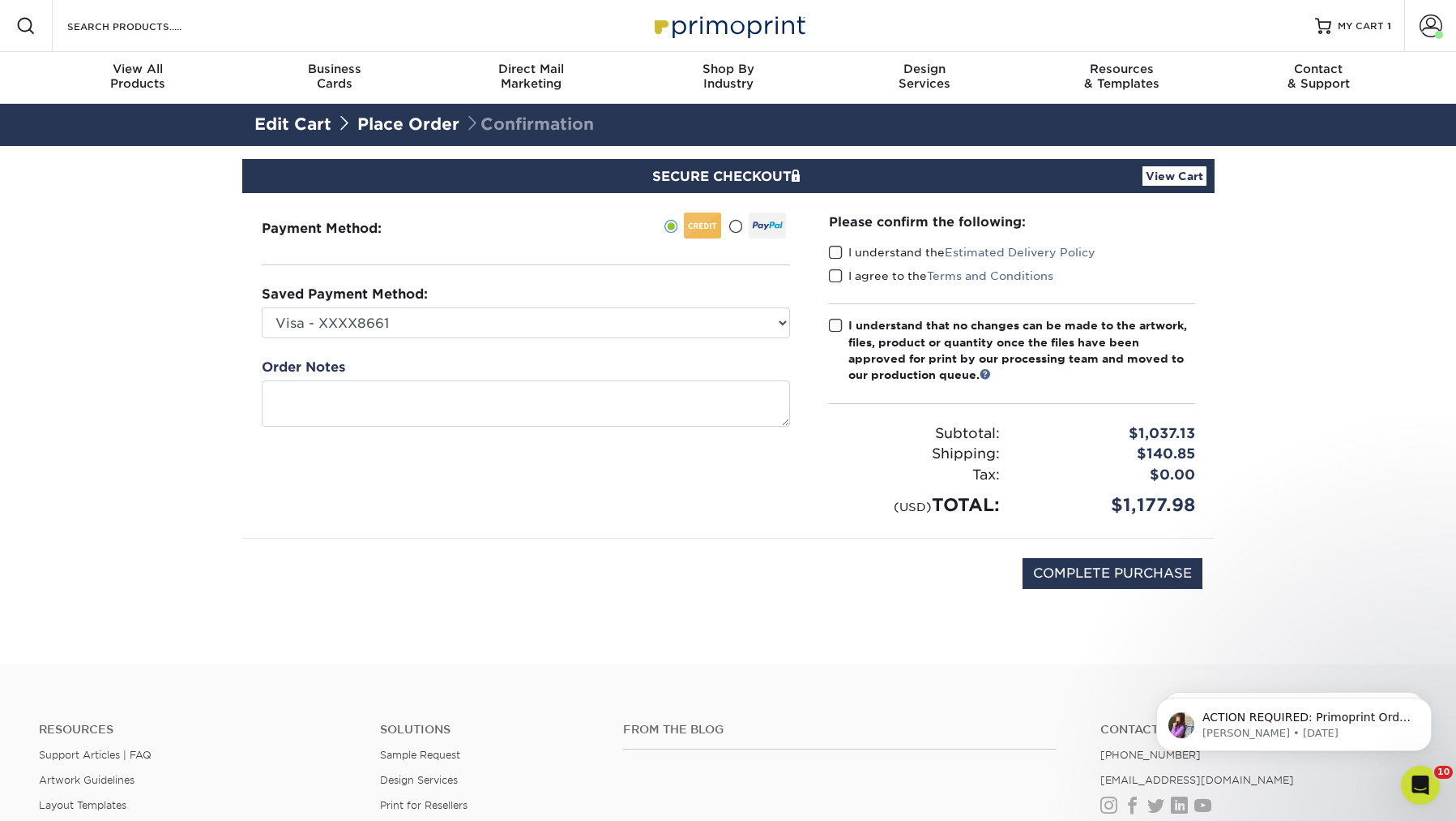
click at [835, 253] on span at bounding box center [836, 253] width 14 height 16
click at [0, 0] on input "I understand the Estimated Delivery Policy" at bounding box center [0, 0] width 0 height 0
click at [835, 269] on span at bounding box center [836, 276] width 14 height 16
click at [0, 0] on input "I agree to the Terms and Conditions" at bounding box center [0, 0] width 0 height 0
click at [835, 325] on span at bounding box center [836, 326] width 14 height 16
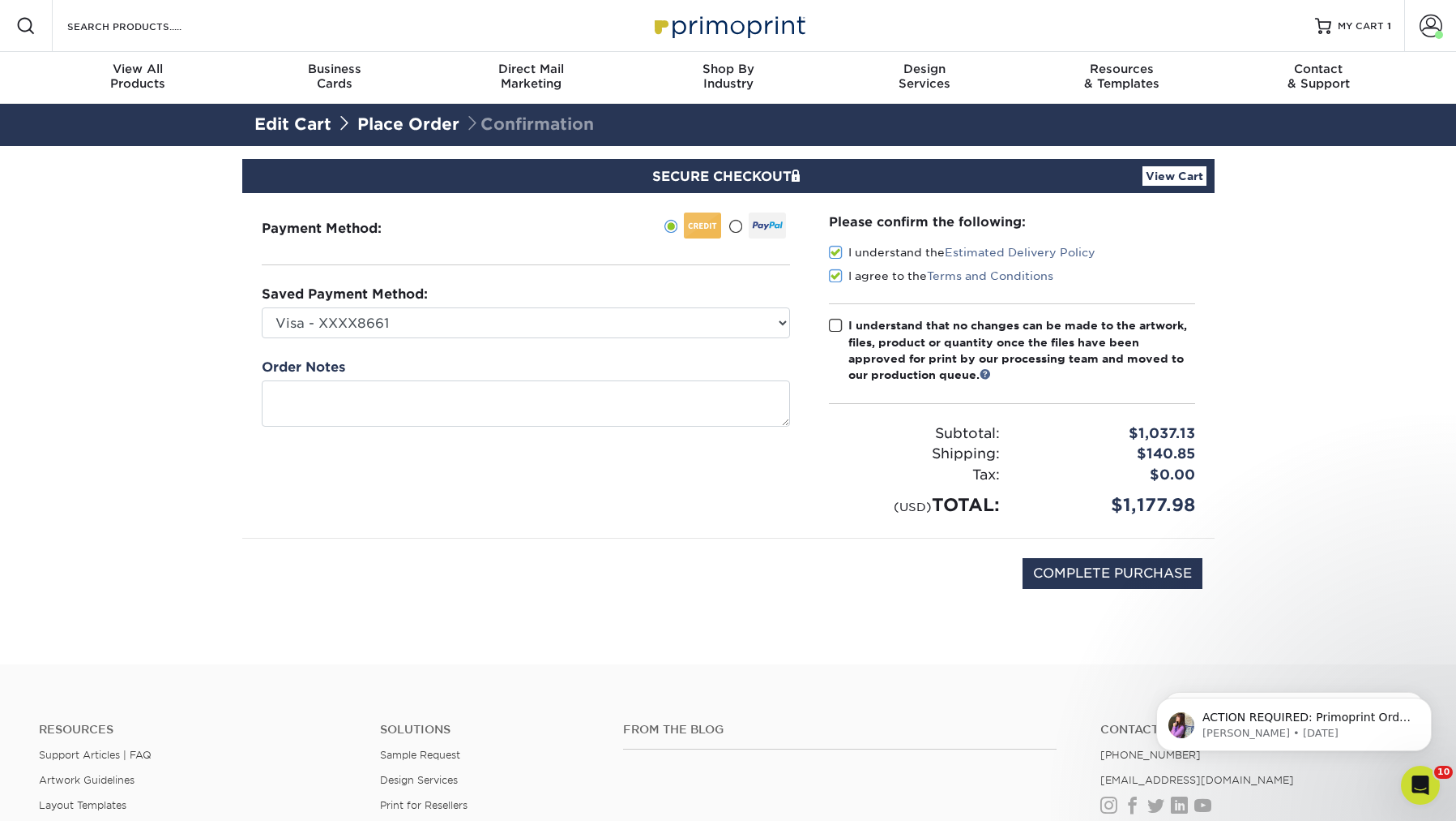
click at [0, 0] on input "I understand that no changes can be made to the artwork, files, product or quan…" at bounding box center [0, 0] width 0 height 0
click at [1087, 573] on input "COMPLETE PURCHASE" at bounding box center [1113, 572] width 180 height 31
type input "PROCESSING, PLEASE WAIT..."
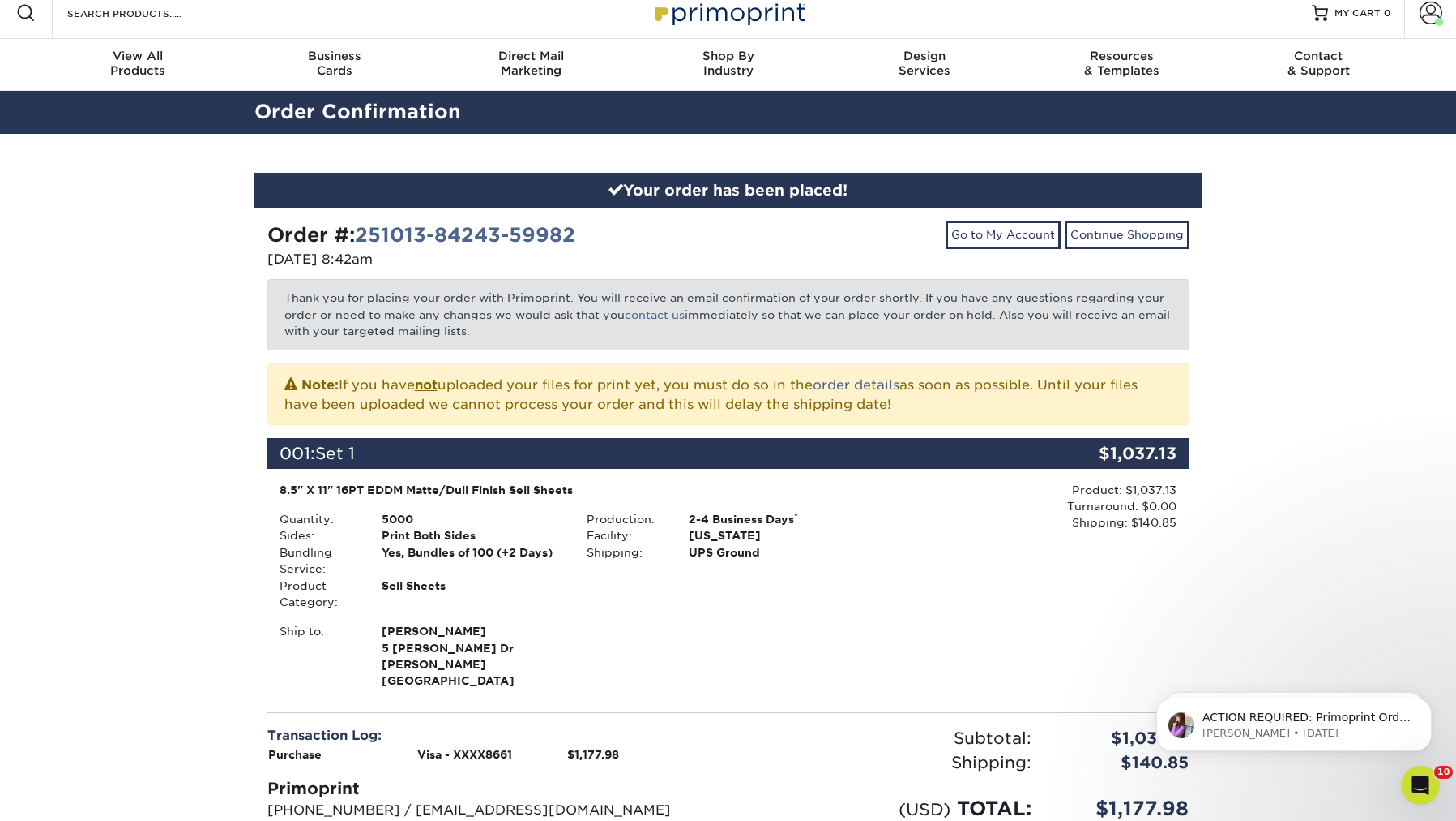
scroll to position [20, 0]
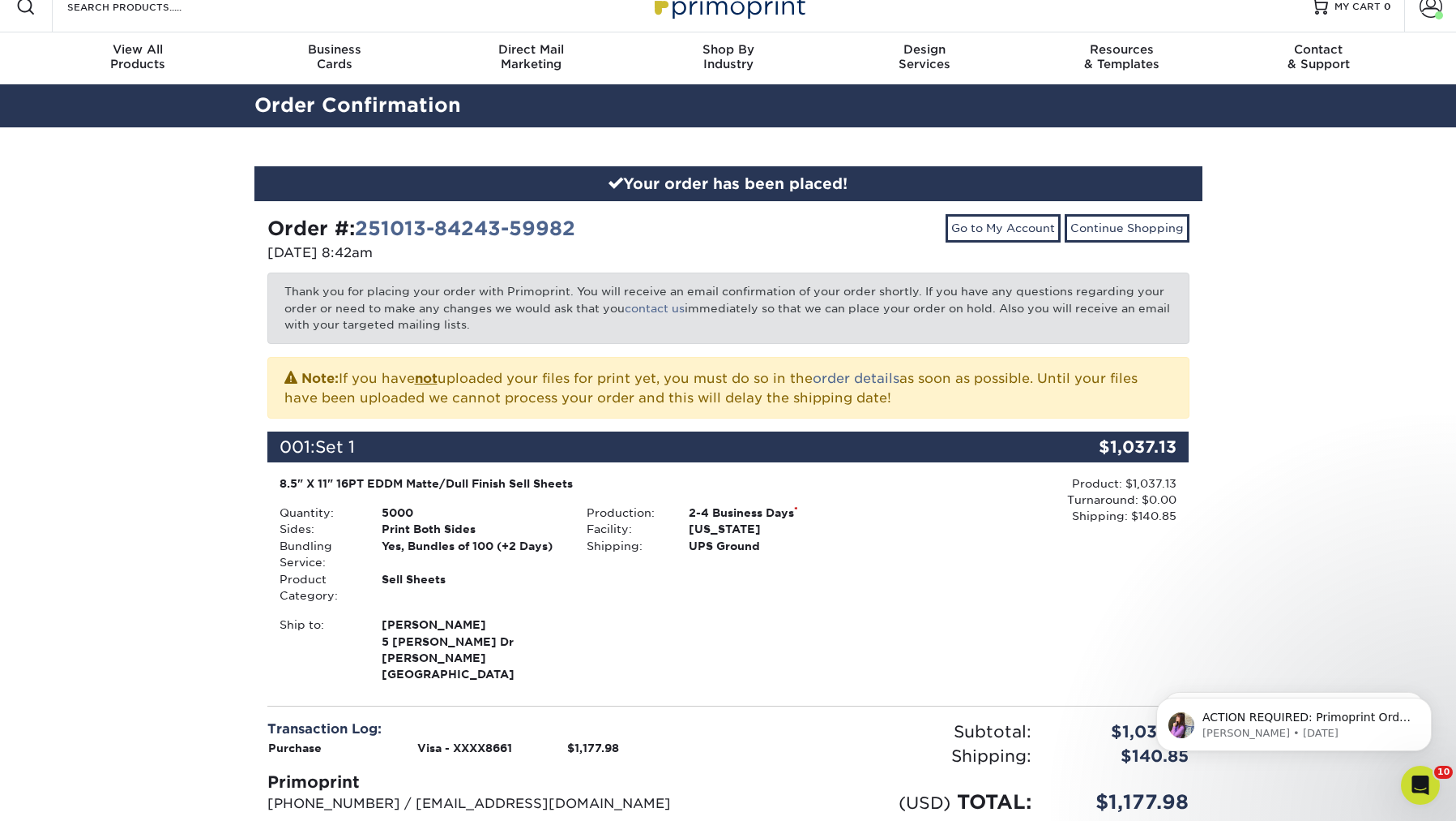
click at [132, 181] on div "Your order has been placed! Order #: 251013-84243-59982 [DATE] 8:42am Go to My …" at bounding box center [728, 557] width 1456 height 858
